Goal: Transaction & Acquisition: Obtain resource

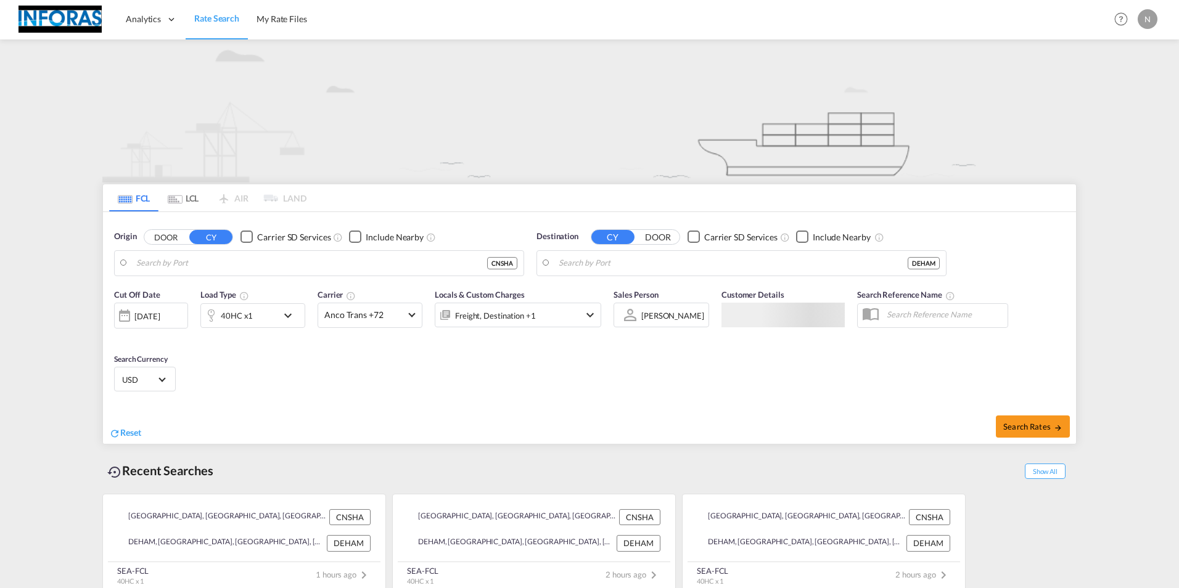
type input "[GEOGRAPHIC_DATA], [GEOGRAPHIC_DATA]"
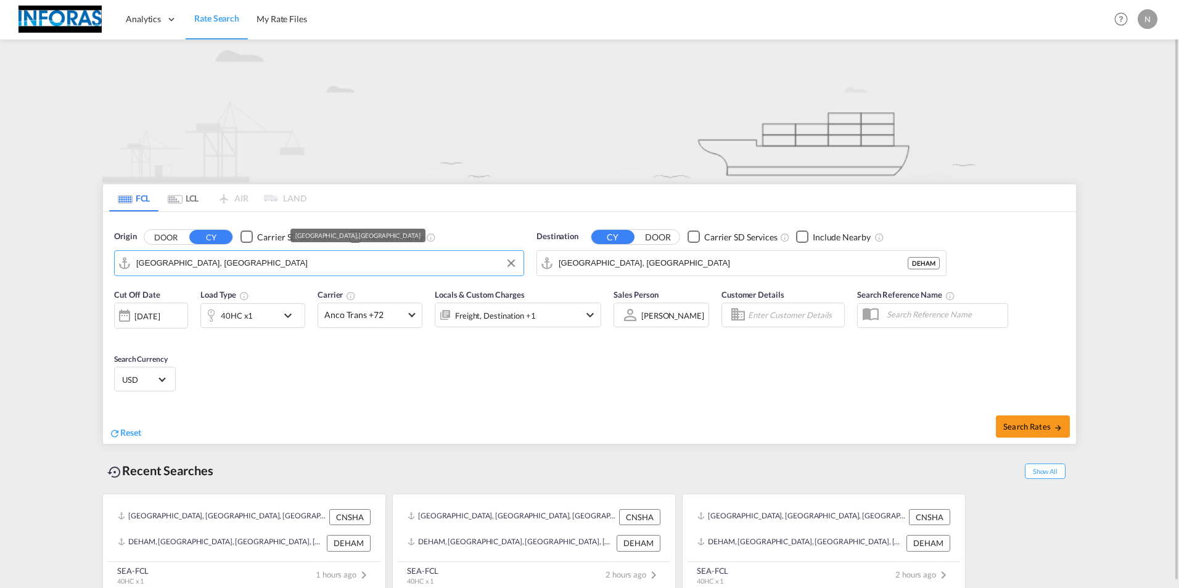
click at [412, 270] on input "[GEOGRAPHIC_DATA], [GEOGRAPHIC_DATA]" at bounding box center [326, 263] width 381 height 18
click at [411, 266] on input "[GEOGRAPHIC_DATA], [GEOGRAPHIC_DATA]" at bounding box center [326, 263] width 381 height 18
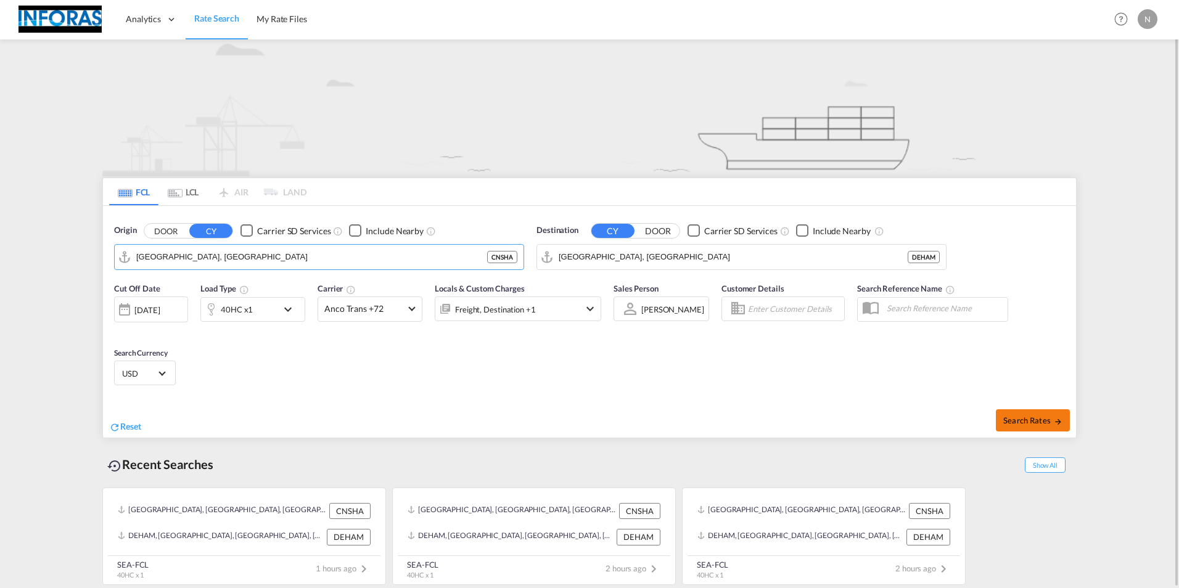
click at [1032, 418] on span "Search Rates" at bounding box center [1032, 421] width 59 height 10
type input "CNSHA to DEHAM / [DATE]"
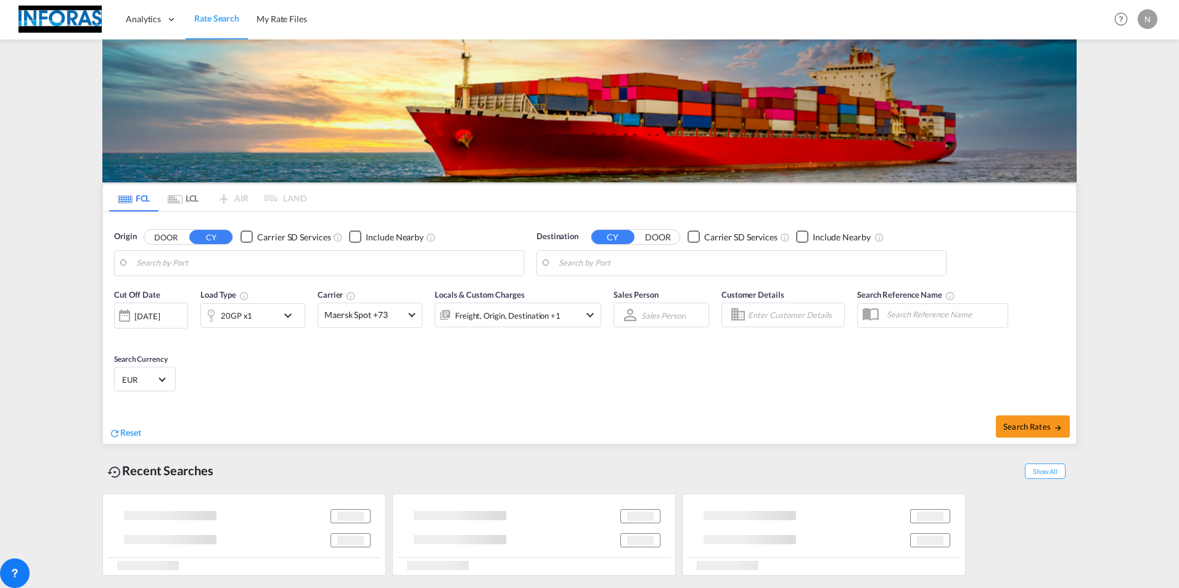
type input "[GEOGRAPHIC_DATA], [GEOGRAPHIC_DATA]"
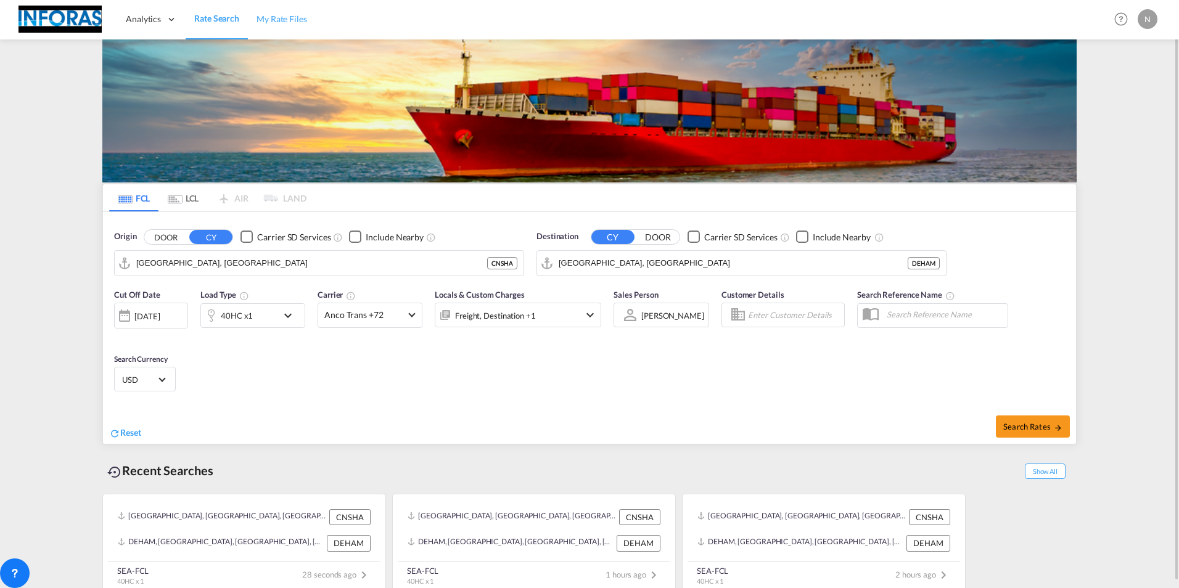
click at [268, 21] on span "My Rate Files" at bounding box center [282, 19] width 51 height 10
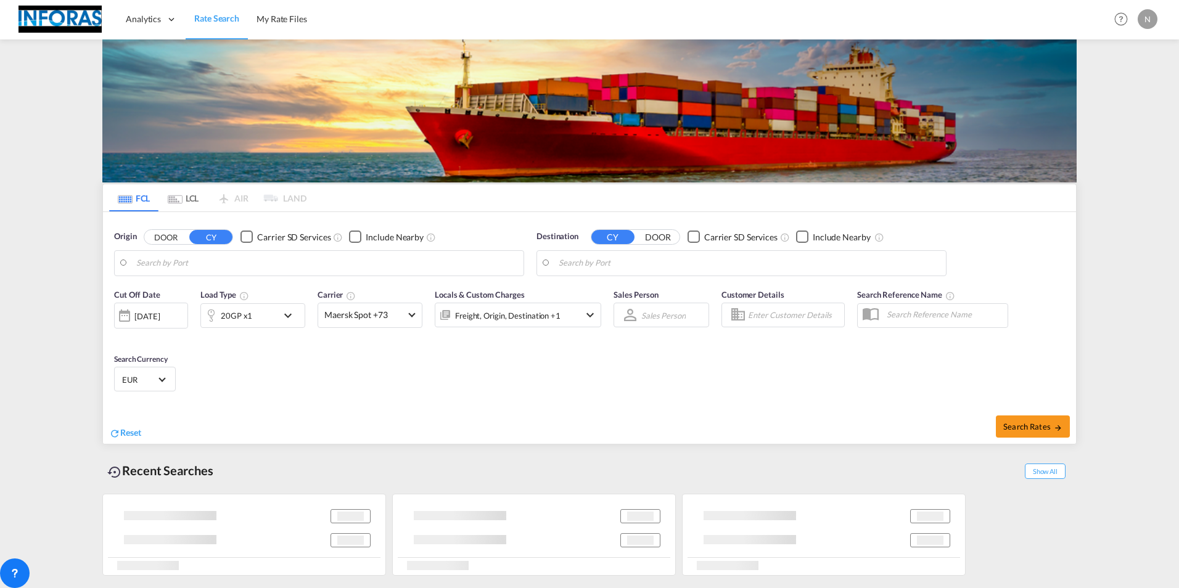
type input "[GEOGRAPHIC_DATA], [GEOGRAPHIC_DATA]"
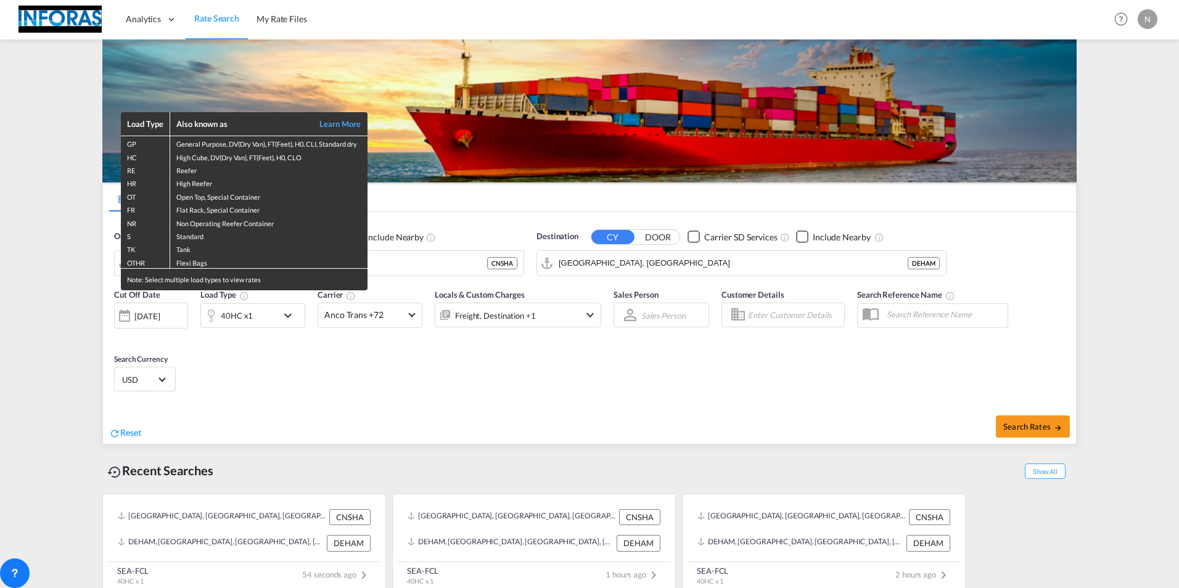
click at [712, 396] on div "Load Type Also known as Learn More GP General Purpose, DV(Dry Van), FT(Feet), H…" at bounding box center [589, 294] width 1179 height 588
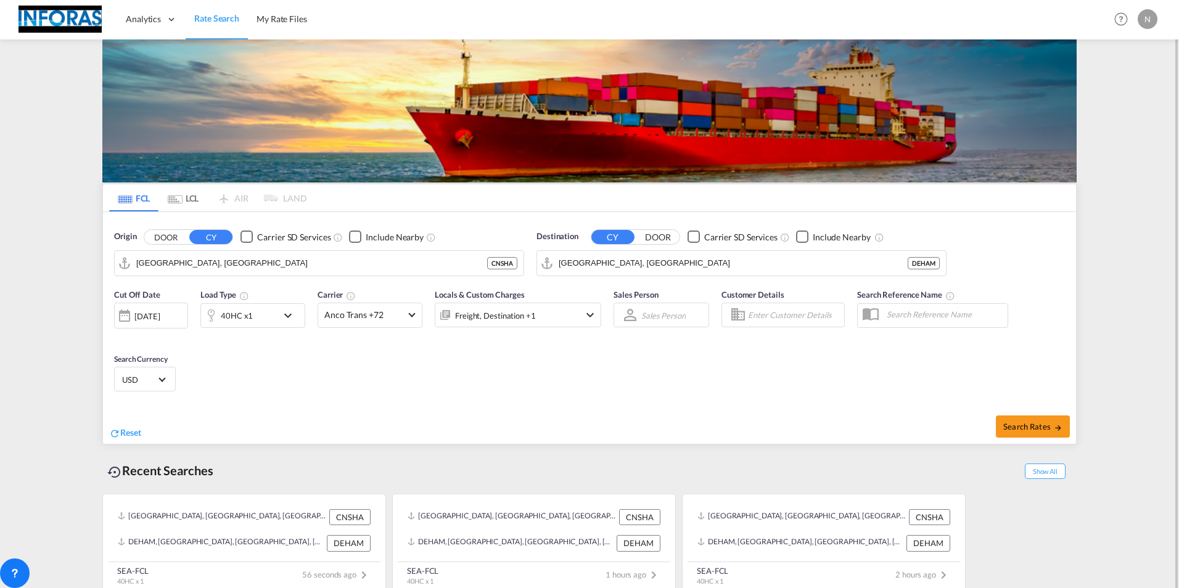
scroll to position [6, 0]
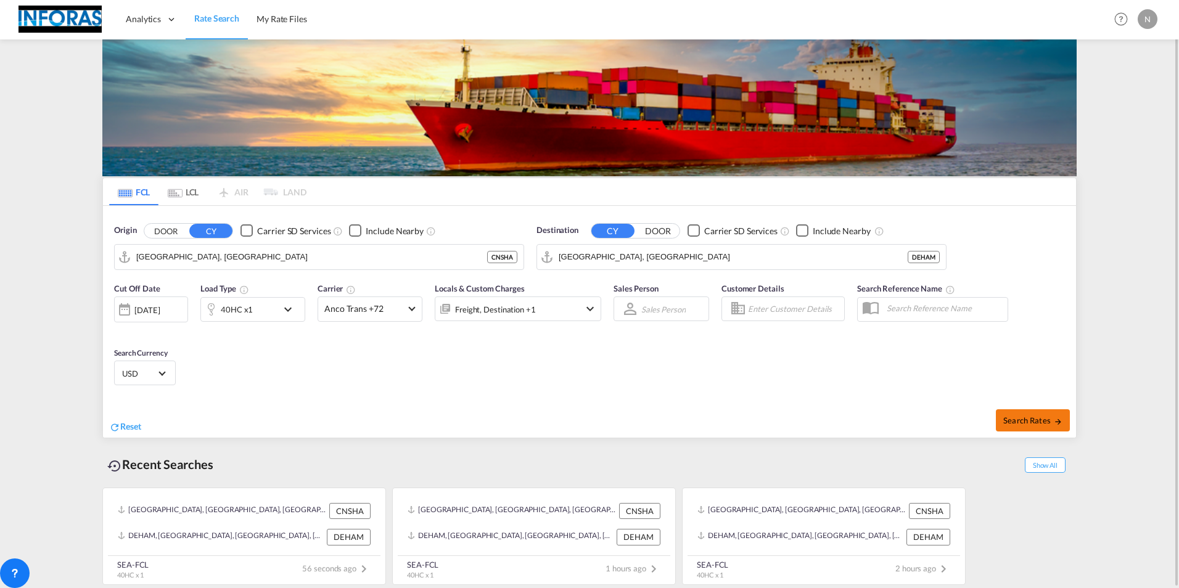
click at [1035, 421] on span "Search Rates" at bounding box center [1032, 421] width 59 height 10
type input "CNSHA to DEHAM / [DATE]"
